Goal: Check status: Check status

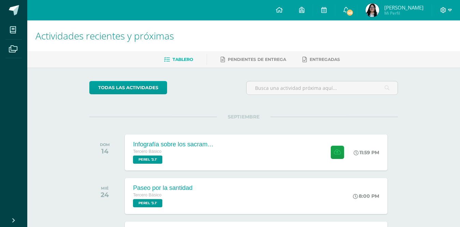
click at [445, 8] on icon at bounding box center [443, 10] width 6 height 6
click at [436, 47] on span "Cerrar sesión" at bounding box center [428, 46] width 31 height 6
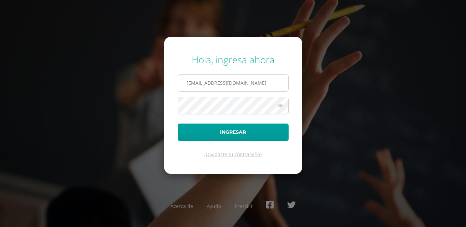
click at [198, 80] on input "23081@lasallechiquimula.edu.gt" at bounding box center [233, 83] width 110 height 17
type input "23043@lasallechiquimula.edu.gt"
click at [280, 107] on icon at bounding box center [280, 106] width 9 height 8
click at [280, 107] on icon at bounding box center [280, 106] width 10 height 8
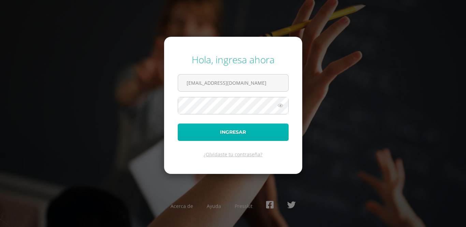
click at [260, 136] on button "Ingresar" at bounding box center [233, 132] width 111 height 17
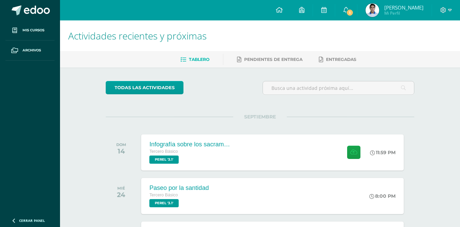
click at [374, 10] on img at bounding box center [372, 10] width 14 height 14
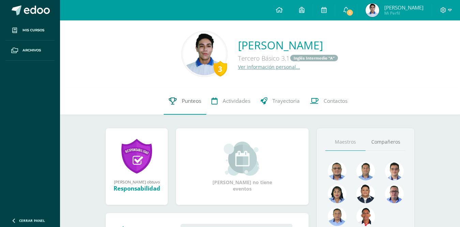
click at [182, 101] on link "Punteos" at bounding box center [185, 101] width 43 height 27
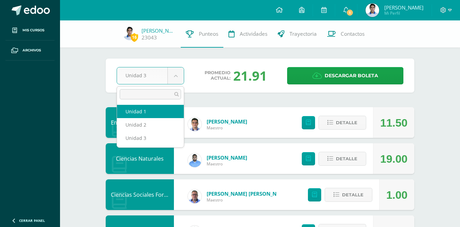
select select "Unidad 1"
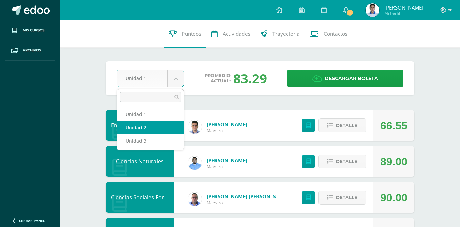
select select "Unidad 2"
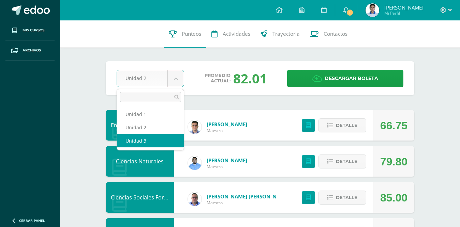
select select "Unidad 3"
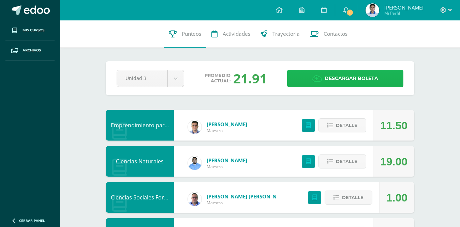
click at [321, 82] on link "Descargar boleta" at bounding box center [345, 78] width 116 height 17
